Goal: Transaction & Acquisition: Purchase product/service

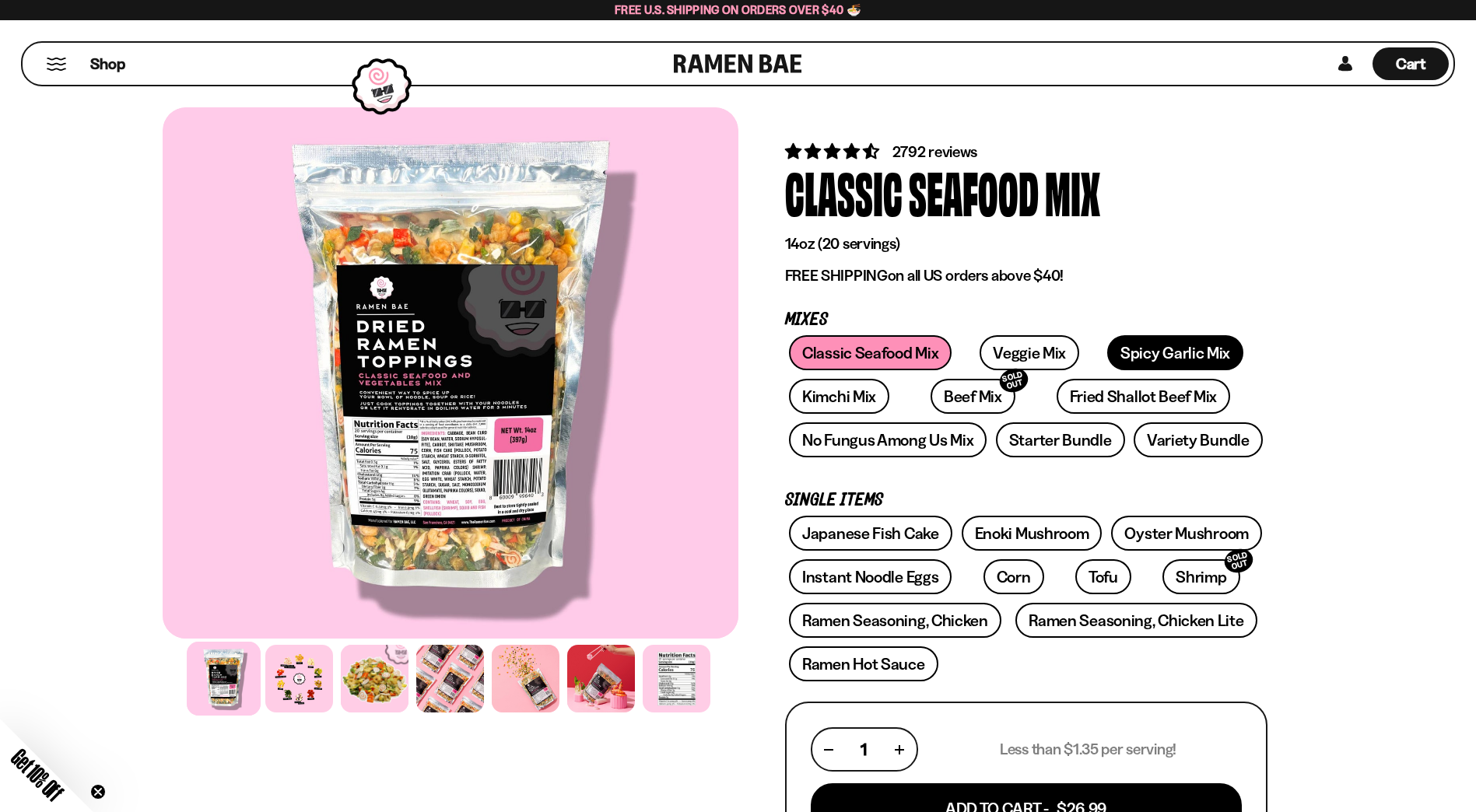
click at [1183, 359] on link "Spicy Garlic Mix" at bounding box center [1175, 352] width 136 height 35
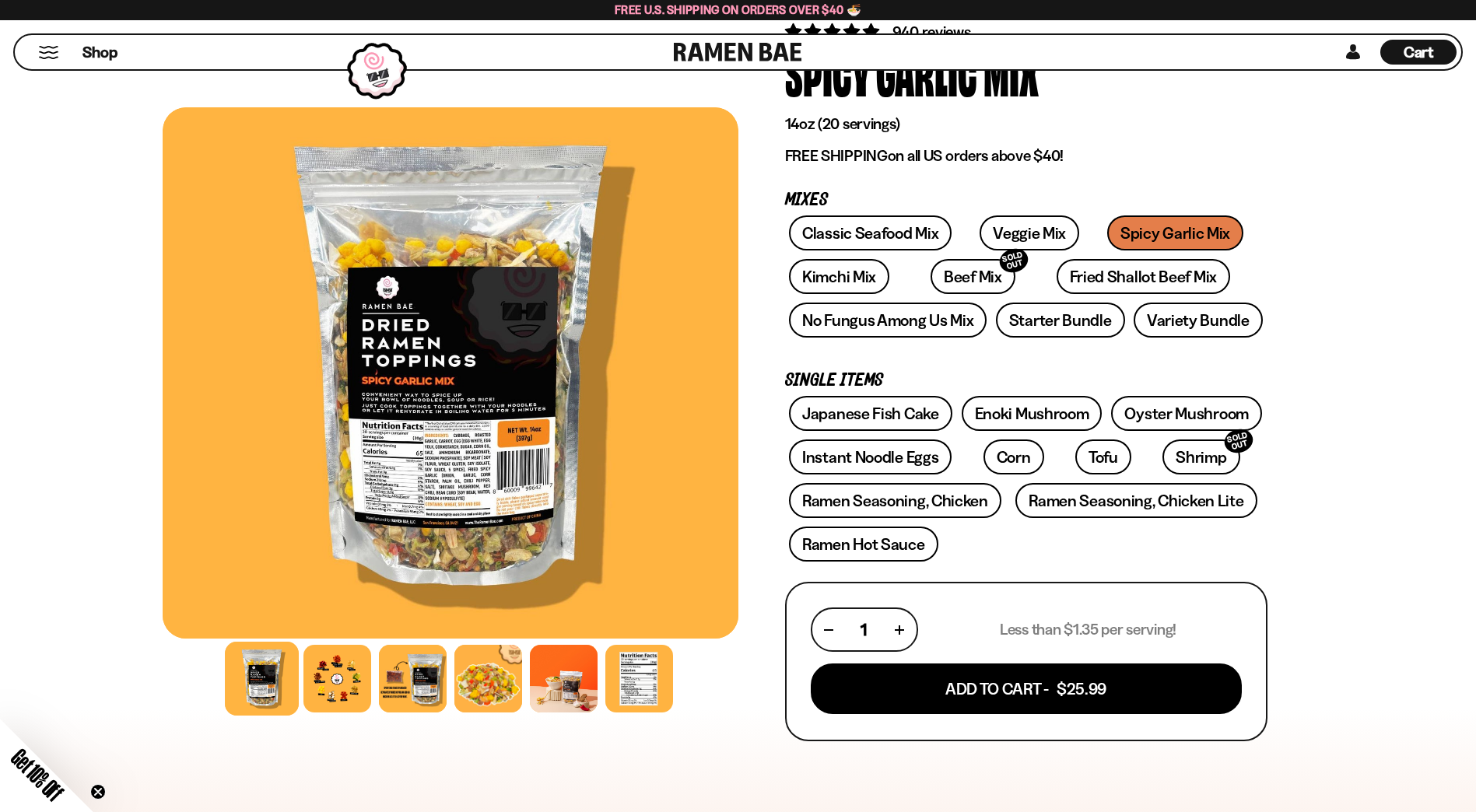
scroll to position [156, 0]
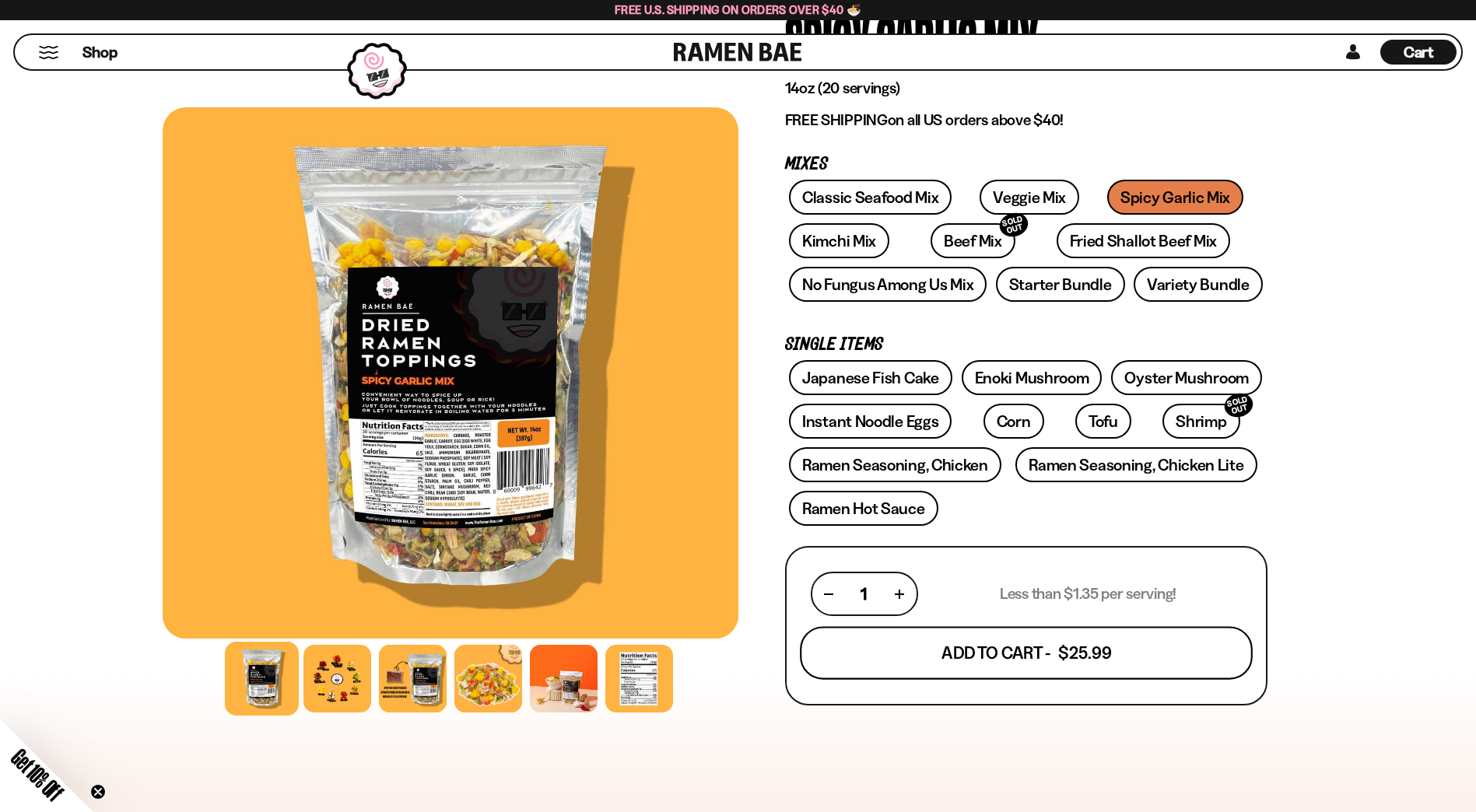
click at [906, 680] on button "Add To Cart - $25.99" at bounding box center [1026, 654] width 453 height 52
